Goal: Find contact information: Find contact information

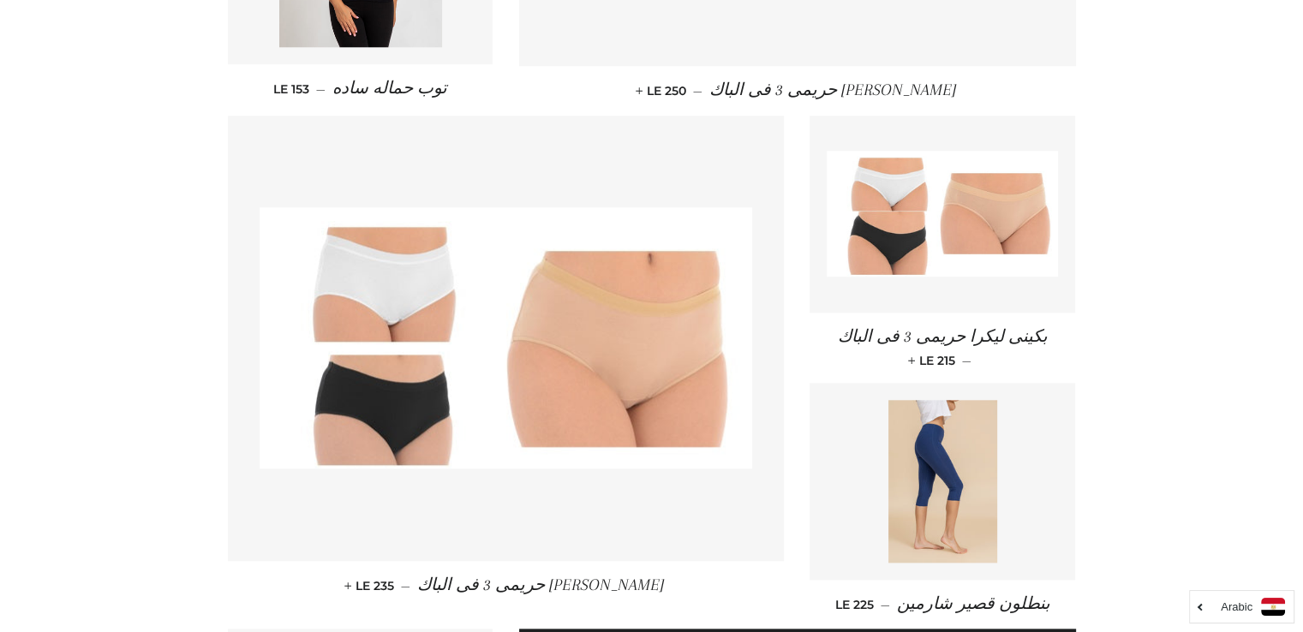
scroll to position [2554, 0]
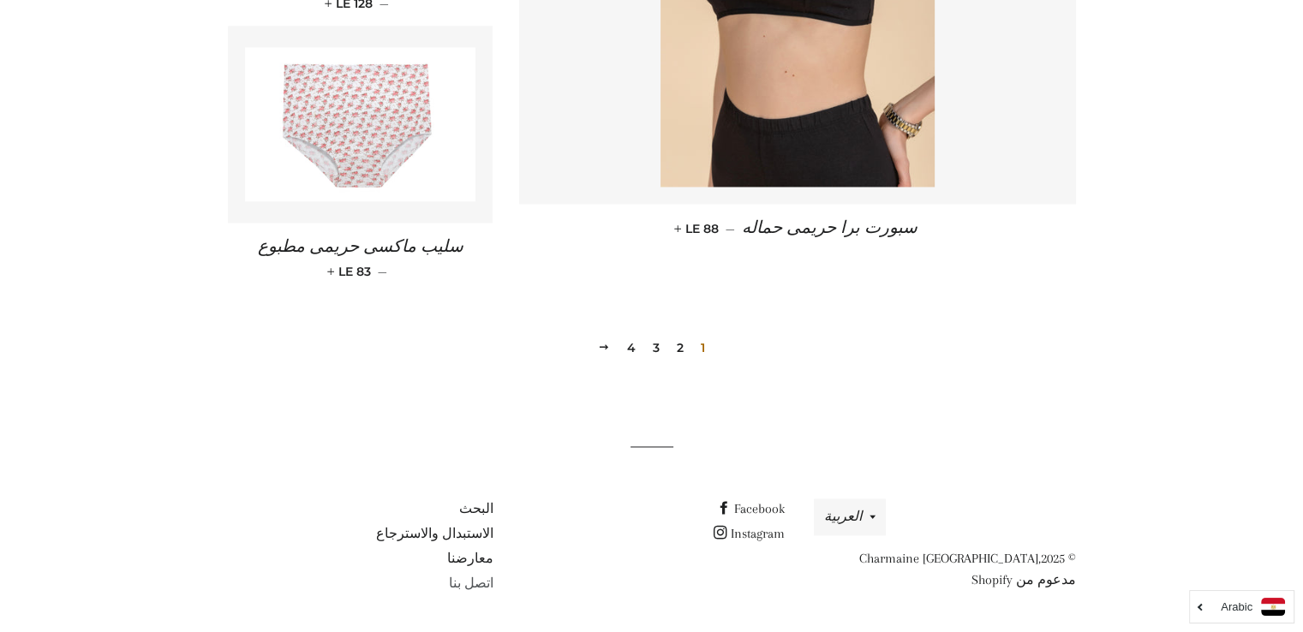
click at [476, 589] on link "اتصل بنا" at bounding box center [470, 583] width 45 height 15
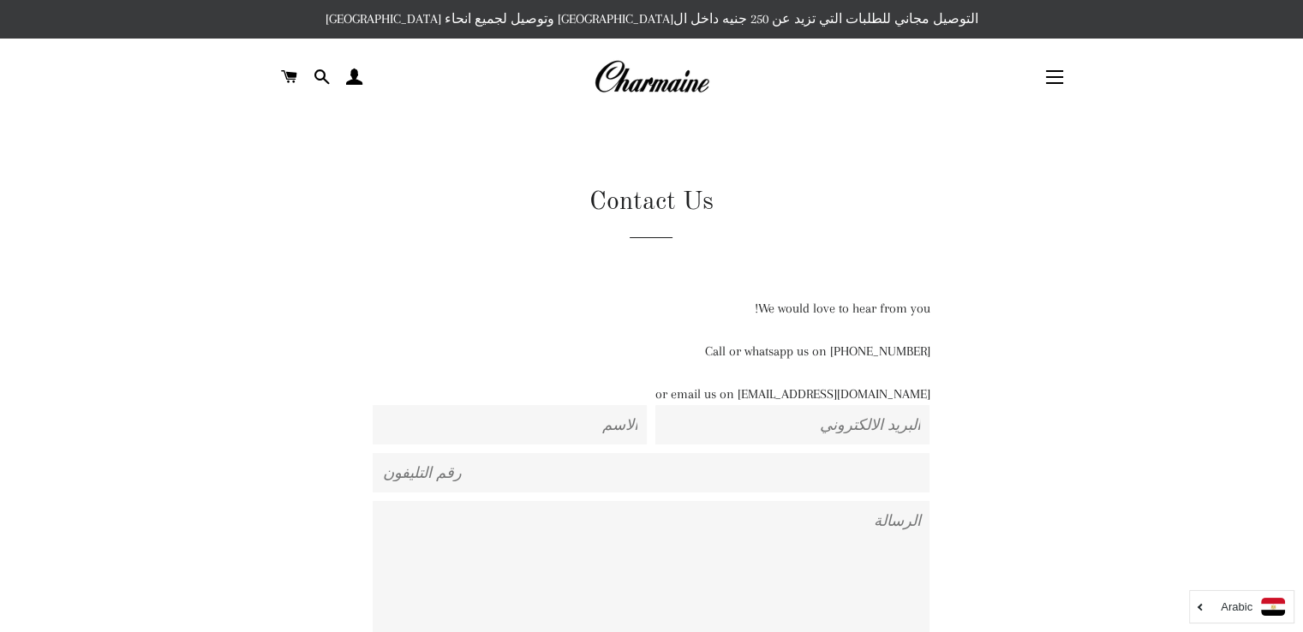
click at [922, 358] on p "Call or whatsapp us on [PHONE_NUMBER]" at bounding box center [651, 351] width 557 height 21
copy p "01129223988"
drag, startPoint x: 816, startPoint y: 395, endPoint x: 935, endPoint y: 401, distance: 119.2
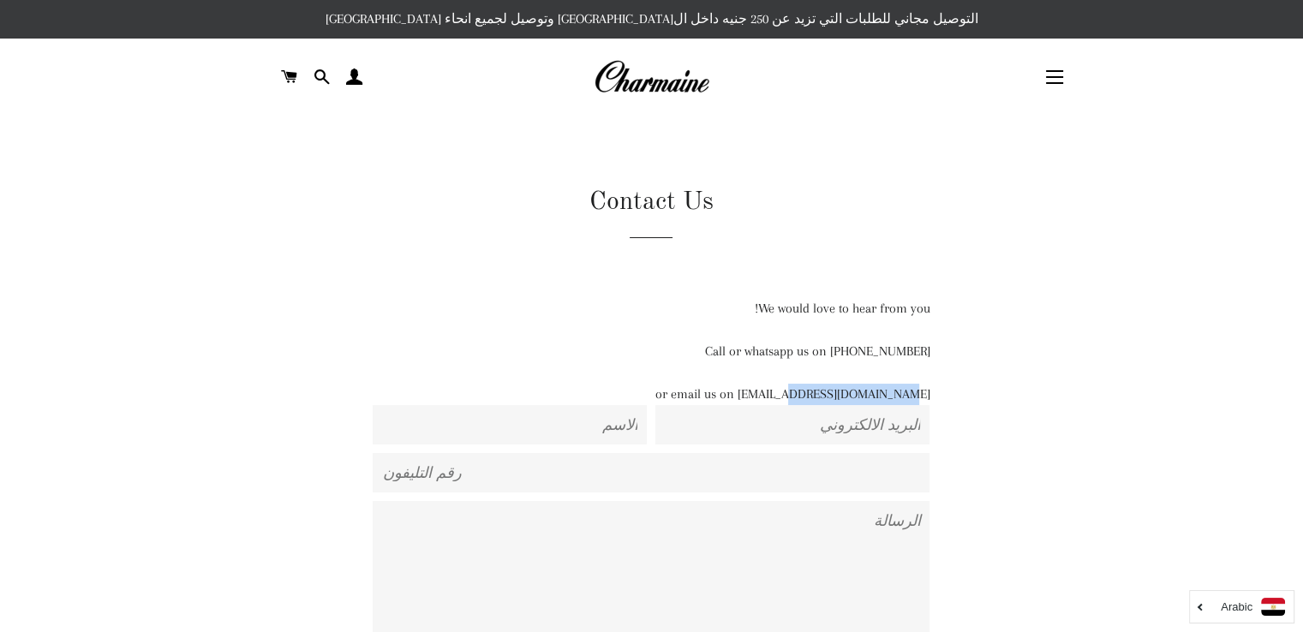
click at [935, 401] on div "We would love to hear from you! Call or whatsapp us on [PHONE_NUMBER] or email …" at bounding box center [638, 555] width 728 height 515
copy p "[DOMAIN_NAME]"
drag, startPoint x: 747, startPoint y: 46, endPoint x: 486, endPoint y: 97, distance: 266.2
click at [584, 99] on header "التنقل في الموقع ابدأ كولكشن الربيع / صيفى25" at bounding box center [651, 77] width 1303 height 77
click at [480, 88] on link at bounding box center [652, 77] width 566 height 38
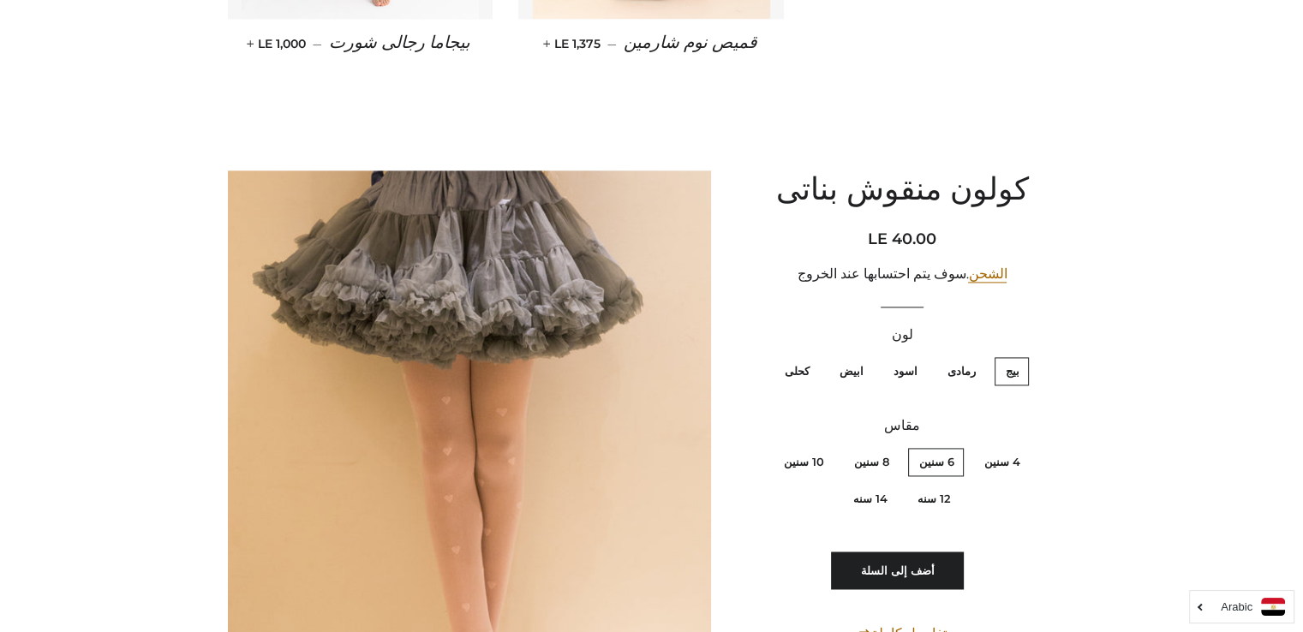
scroll to position [8911, 0]
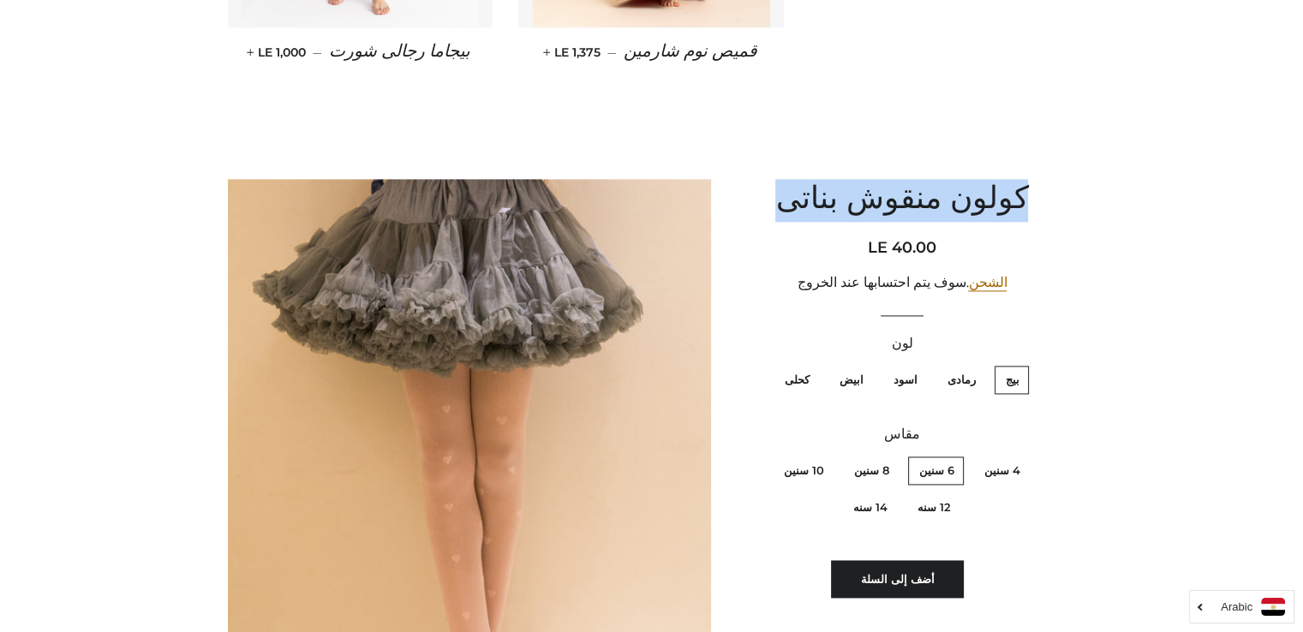
drag, startPoint x: 795, startPoint y: 195, endPoint x: 1010, endPoint y: 190, distance: 215.1
click at [1010, 190] on h1 "كولون منقوش بناتى" at bounding box center [902, 200] width 304 height 43
click at [1011, 190] on h1 "كولون منقوش بناتى" at bounding box center [902, 200] width 304 height 43
drag, startPoint x: 1014, startPoint y: 185, endPoint x: 799, endPoint y: 194, distance: 215.3
click at [799, 194] on h1 "كولون منقوش بناتى" at bounding box center [902, 200] width 304 height 43
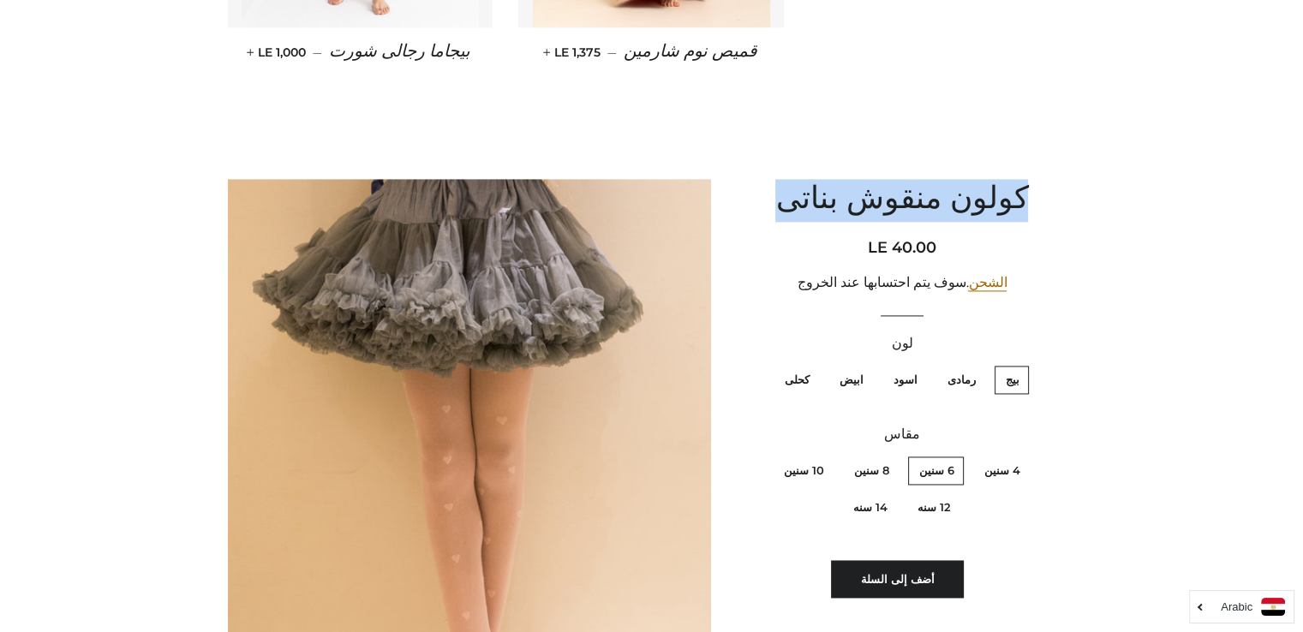
click at [799, 194] on h1 "كولون منقوش بناتى" at bounding box center [902, 200] width 304 height 43
drag, startPoint x: 799, startPoint y: 176, endPoint x: 1008, endPoint y: 208, distance: 211.6
click at [1003, 197] on h1 "كولون منقوش بناتى" at bounding box center [902, 200] width 304 height 43
drag, startPoint x: 809, startPoint y: 192, endPoint x: 1004, endPoint y: 200, distance: 195.5
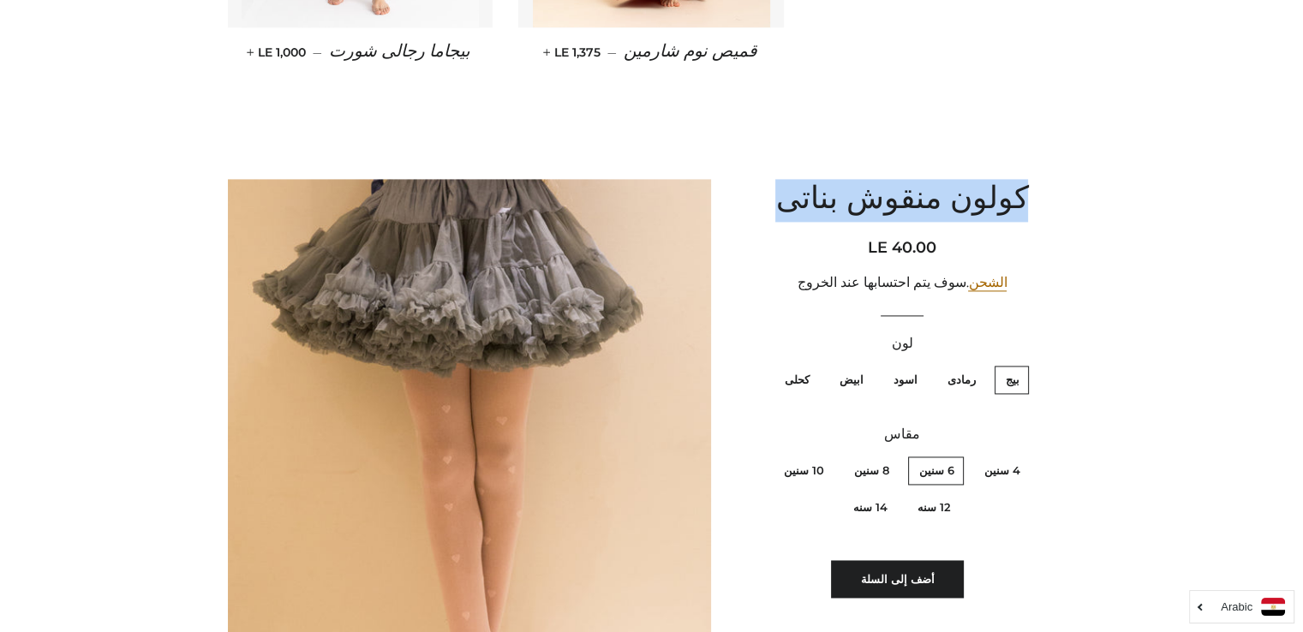
click at [1004, 200] on h1 "كولون منقوش بناتى" at bounding box center [902, 200] width 304 height 43
click at [1004, 198] on h1 "كولون منقوش بناتى" at bounding box center [902, 200] width 304 height 43
drag, startPoint x: 795, startPoint y: 196, endPoint x: 1004, endPoint y: 188, distance: 209.2
click at [1004, 191] on h1 "كولون منقوش بناتى" at bounding box center [902, 200] width 304 height 43
click at [1004, 188] on h1 "كولون منقوش بناتى" at bounding box center [902, 200] width 304 height 43
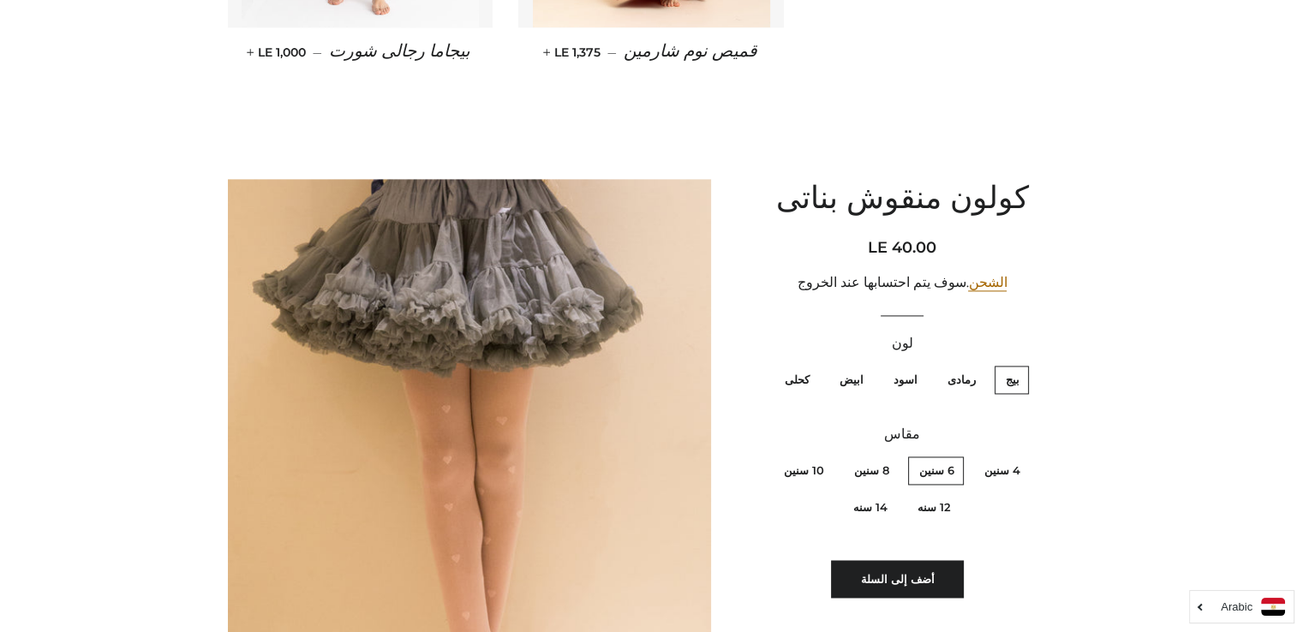
drag, startPoint x: 805, startPoint y: 190, endPoint x: 911, endPoint y: 207, distance: 107.6
click at [988, 234] on div "كولون منقوش بناتى السعر العادي السعر بعد الخصم LE 40.00 سعر الوحدة / في الشحن .…" at bounding box center [893, 443] width 364 height 528
click at [956, 183] on h1 "كولون منقوش بناتى" at bounding box center [902, 200] width 304 height 43
click at [952, 209] on h1 "كولون منقوش بناتى" at bounding box center [902, 200] width 304 height 43
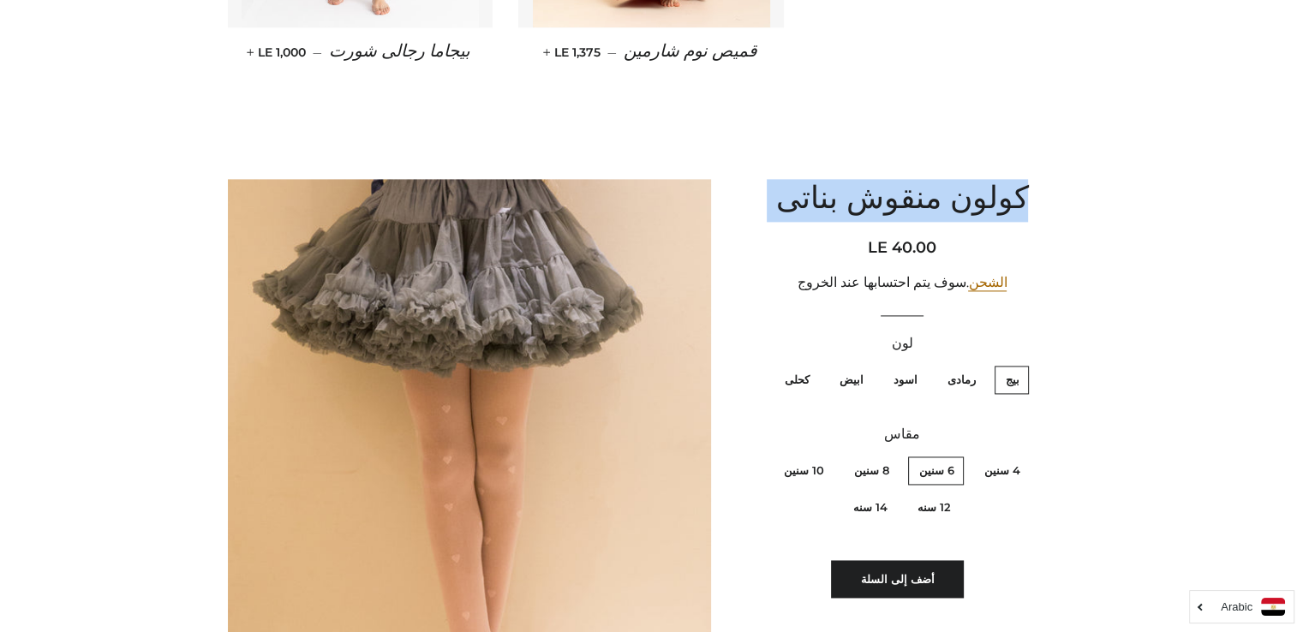
click at [952, 209] on h1 "كولون منقوش بناتى" at bounding box center [902, 200] width 304 height 43
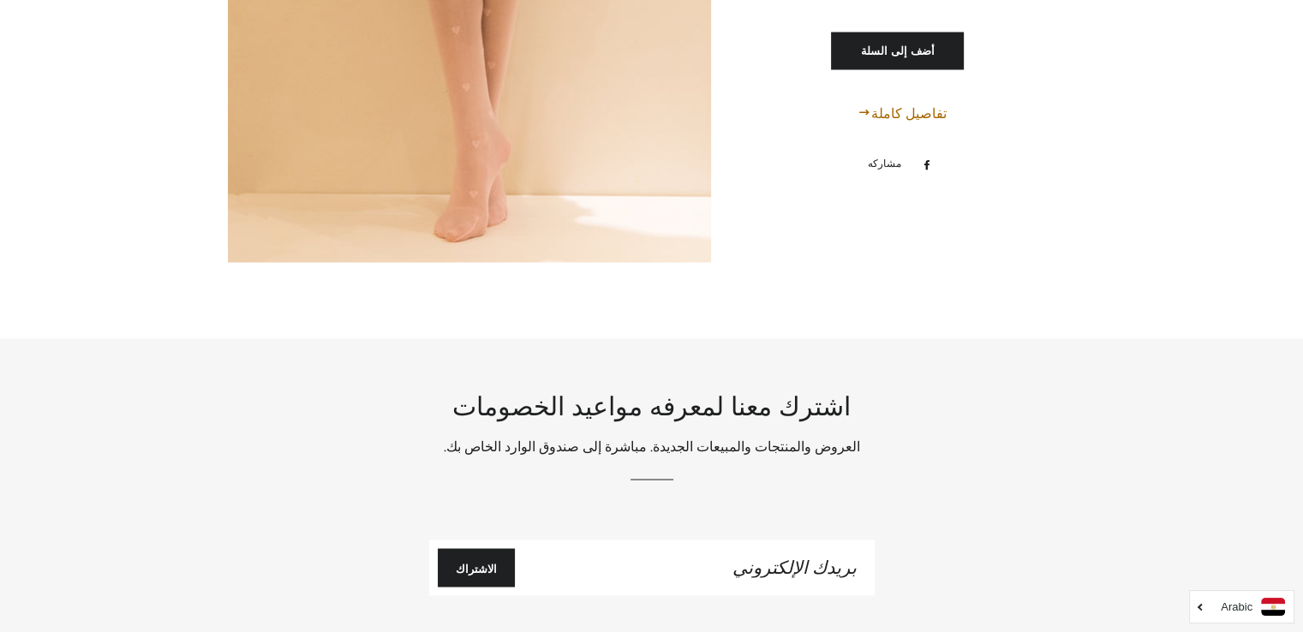
scroll to position [9727, 0]
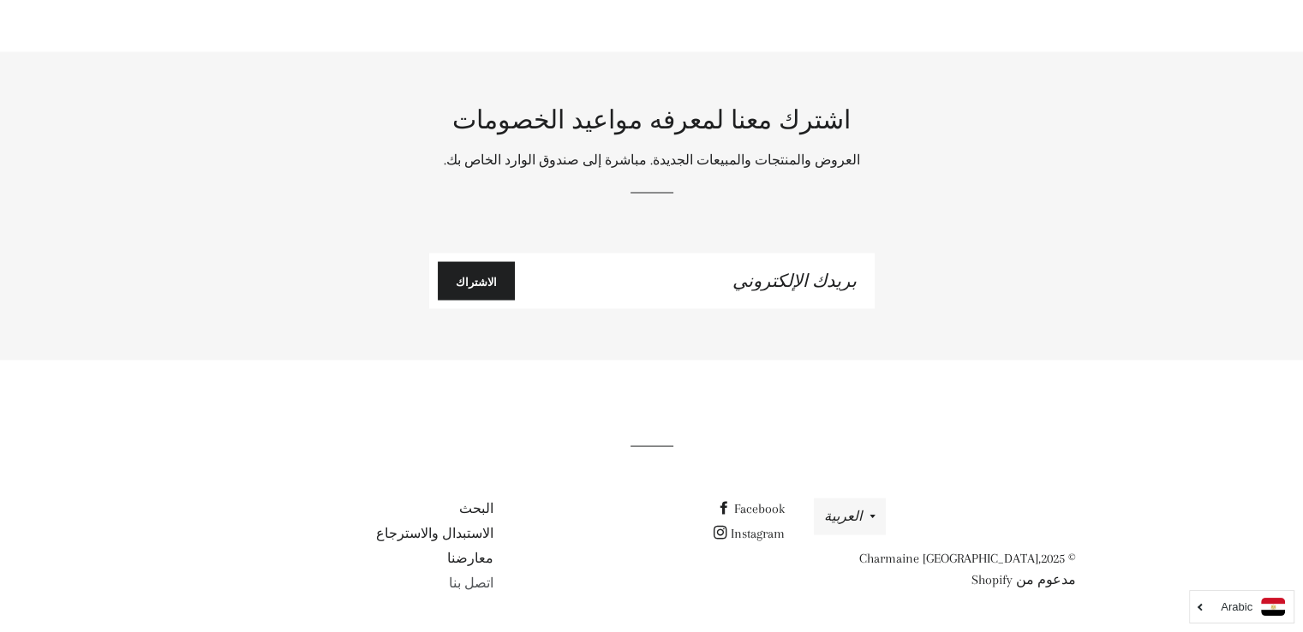
click at [482, 585] on link "اتصل بنا" at bounding box center [470, 582] width 45 height 15
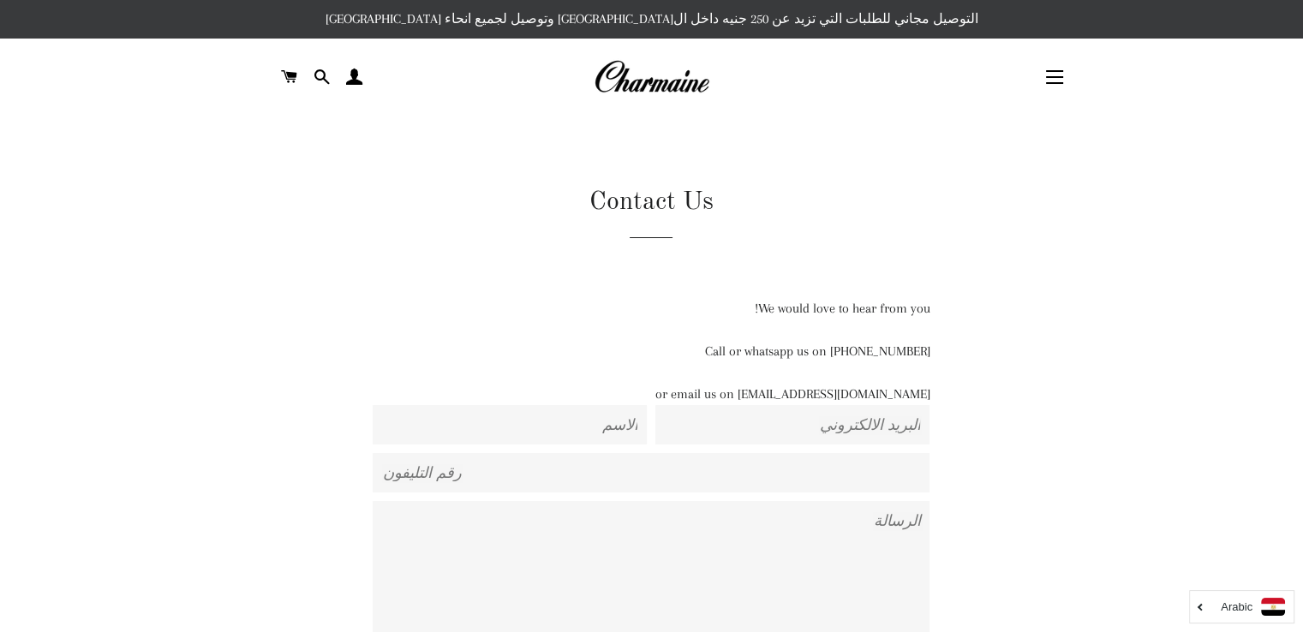
click at [881, 355] on p "Call or whatsapp us on 01129223988" at bounding box center [651, 351] width 557 height 21
copy p "01129223988"
